Goal: Task Accomplishment & Management: Use online tool/utility

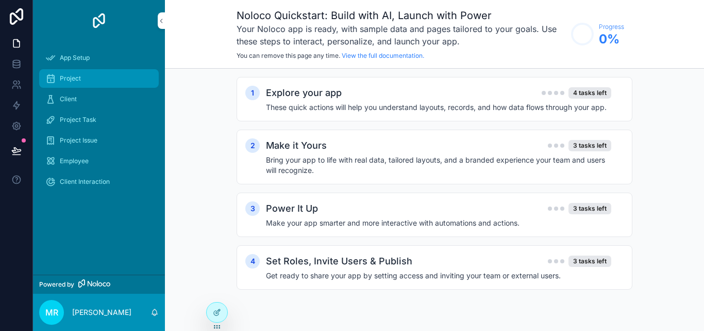
click at [76, 81] on span "Project" at bounding box center [70, 78] width 21 height 8
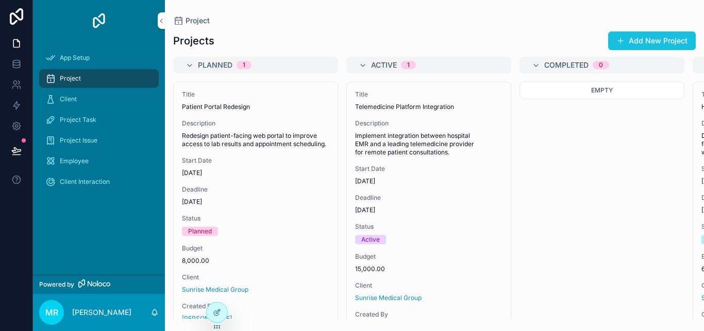
click at [649, 38] on button "Add New Project" at bounding box center [652, 40] width 88 height 19
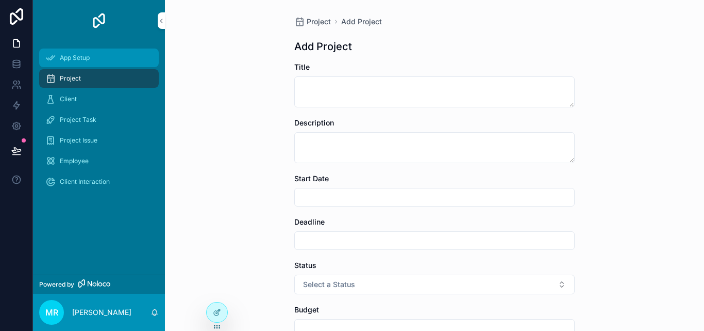
click at [64, 60] on span "App Setup" at bounding box center [75, 58] width 30 height 8
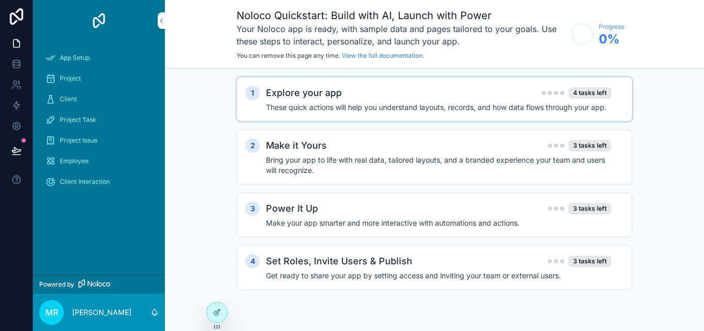
click at [410, 108] on h4 "These quick actions will help you understand layouts, records, and how data flo…" at bounding box center [438, 107] width 345 height 10
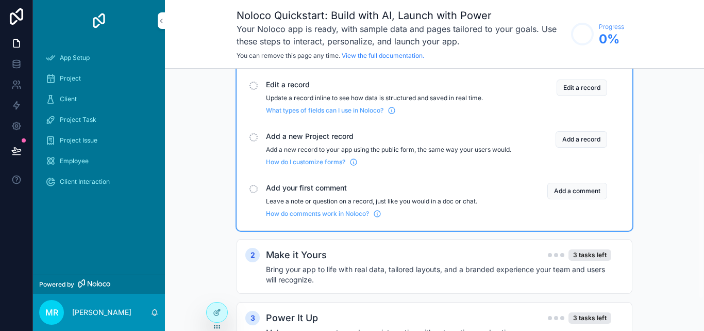
scroll to position [155, 0]
